Goal: Find specific page/section

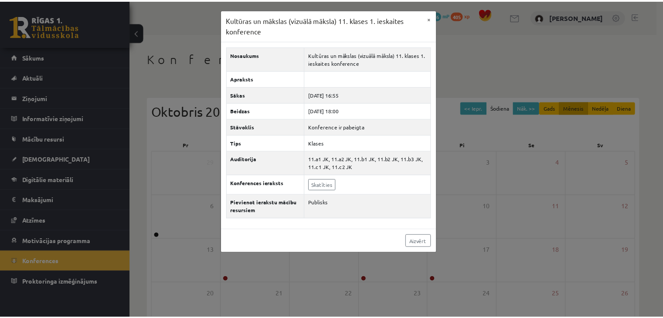
scroll to position [54, 0]
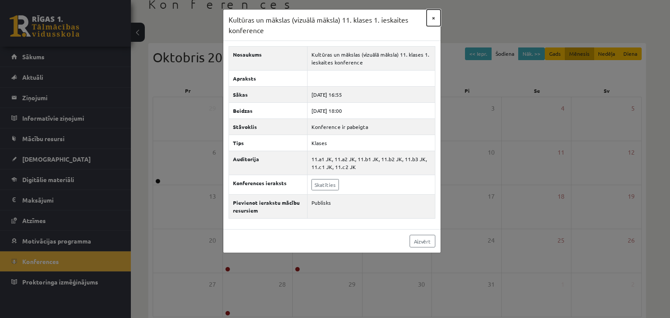
click at [430, 16] on button "×" at bounding box center [434, 18] width 14 height 17
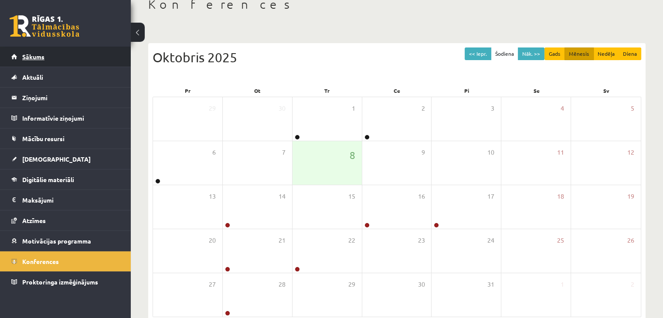
click at [62, 47] on link "Sākums" at bounding box center [65, 57] width 109 height 20
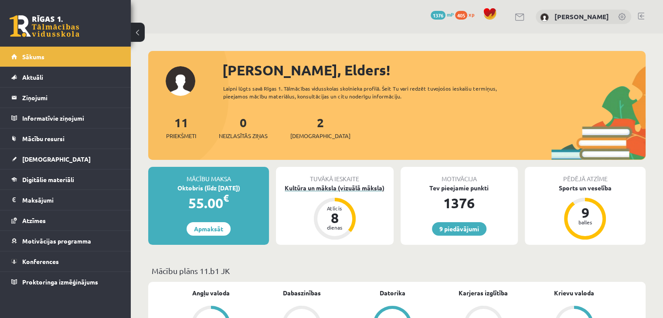
click at [338, 187] on div "Kultūra un māksla (vizuālā māksla)" at bounding box center [334, 188] width 117 height 9
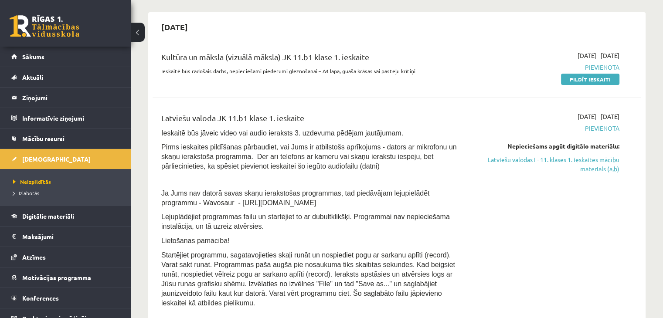
scroll to position [174, 0]
